Goal: Communication & Community: Answer question/provide support

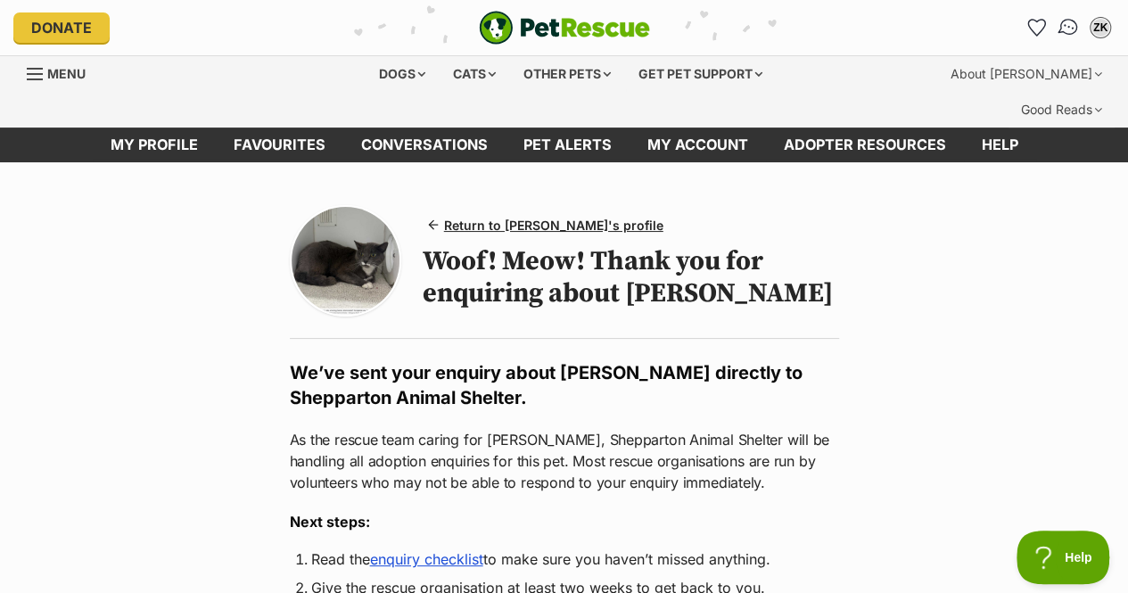
click at [1059, 34] on link "Conversations" at bounding box center [1069, 27] width 37 height 37
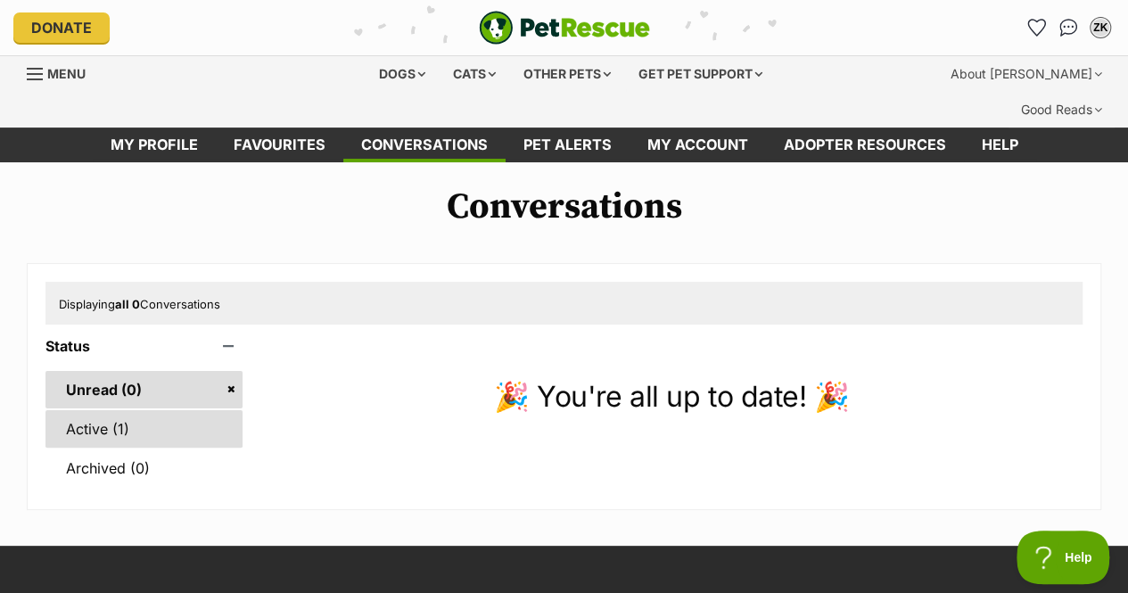
click at [118, 410] on link "Active (1)" at bounding box center [143, 428] width 197 height 37
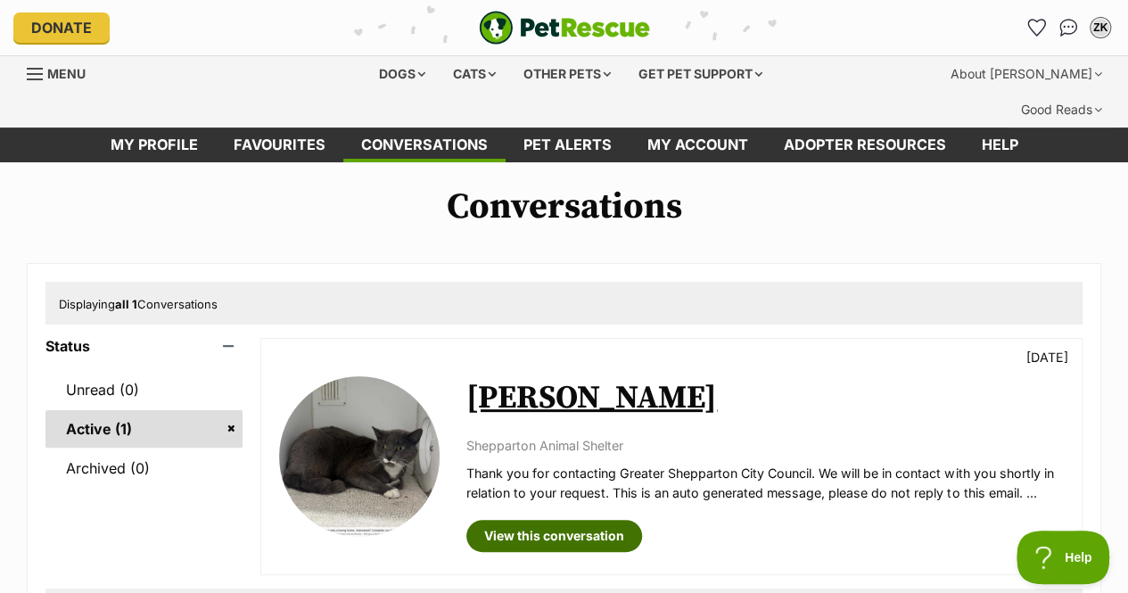
click at [558, 520] on link "View this conversation" at bounding box center [555, 536] width 176 height 32
